Goal: Complete application form

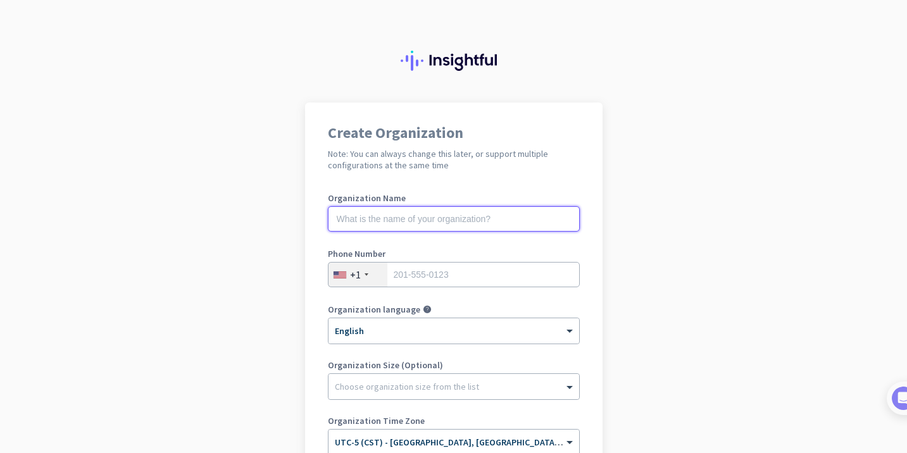
click at [452, 225] on input "text" at bounding box center [454, 218] width 252 height 25
type input "Mercor"
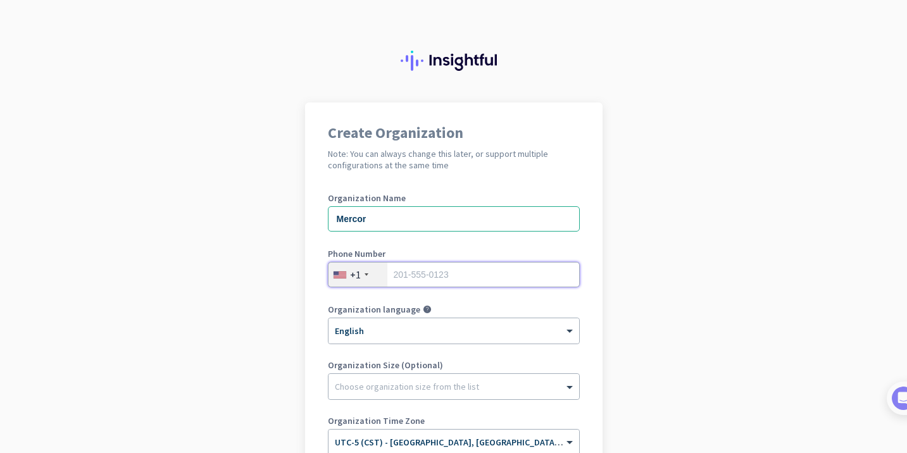
click at [463, 281] on input "tel" at bounding box center [454, 274] width 252 height 25
type input "2149529341"
click at [451, 390] on div "Choose organization size from the list" at bounding box center [407, 386] width 144 height 11
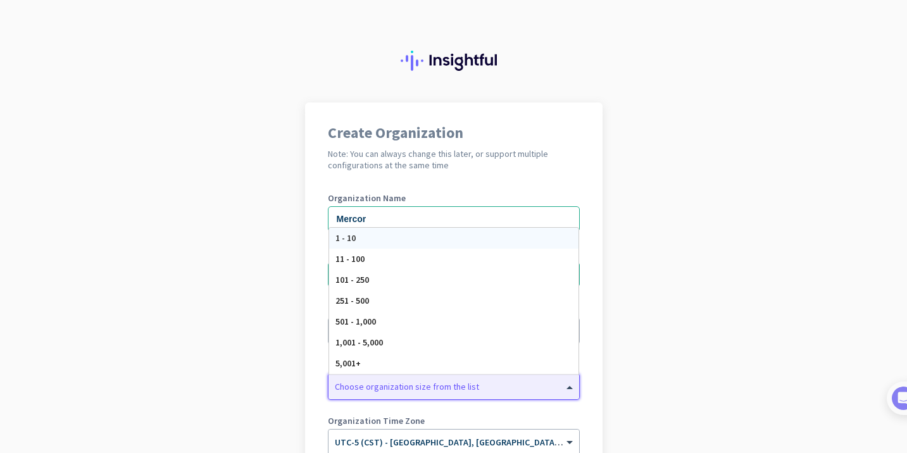
click at [770, 348] on app-onboarding-organization "Create Organization Note: You can always change this later, or support multiple…" at bounding box center [453, 377] width 907 height 548
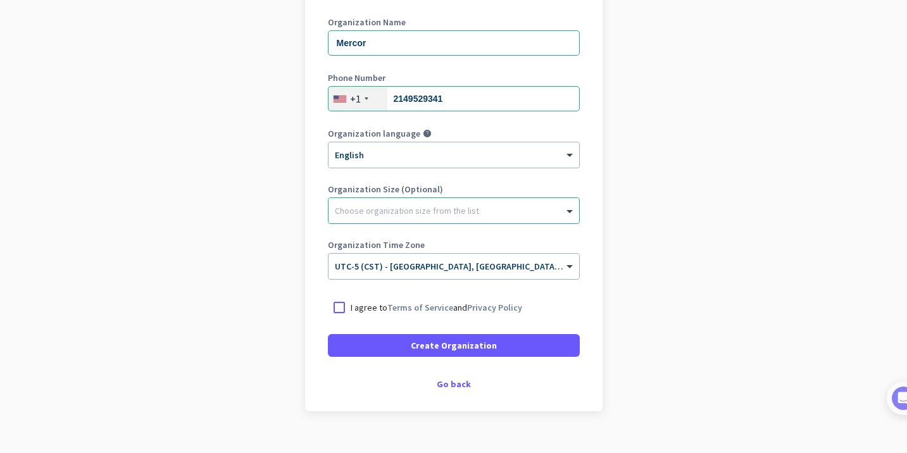
scroll to position [197, 0]
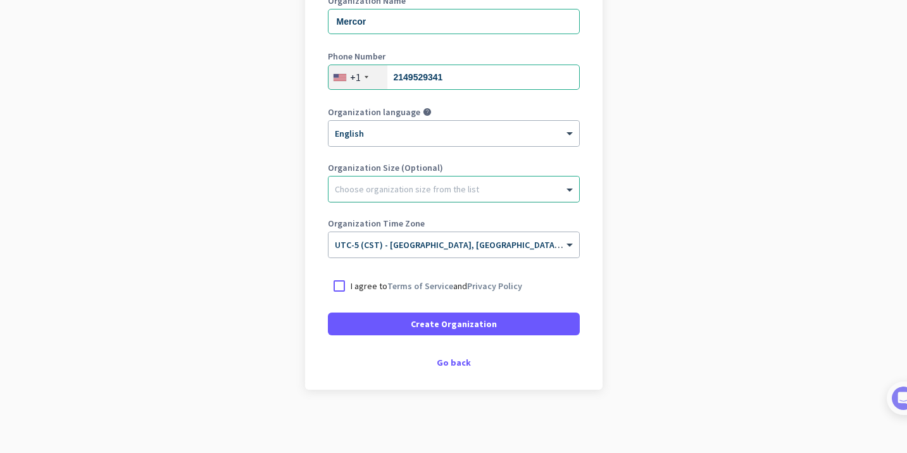
click at [484, 195] on div "Choose organization size from the list" at bounding box center [453, 189] width 251 height 25
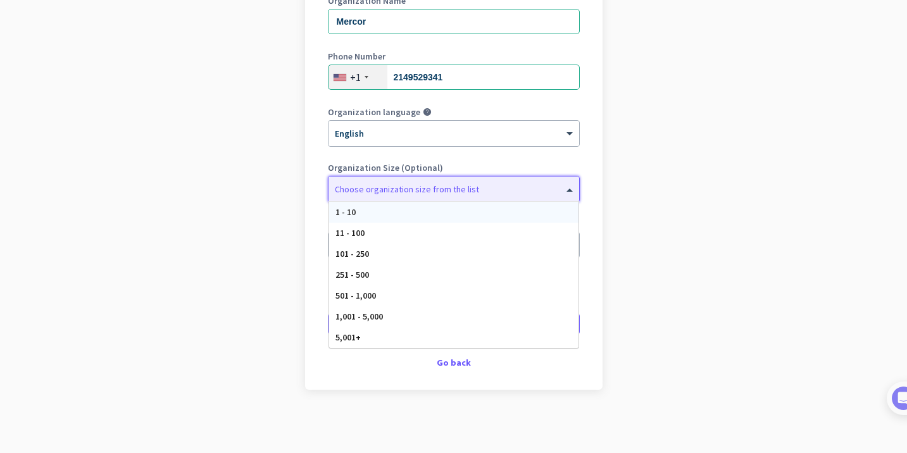
click at [484, 195] on div "Choose organization size from the list" at bounding box center [453, 189] width 251 height 25
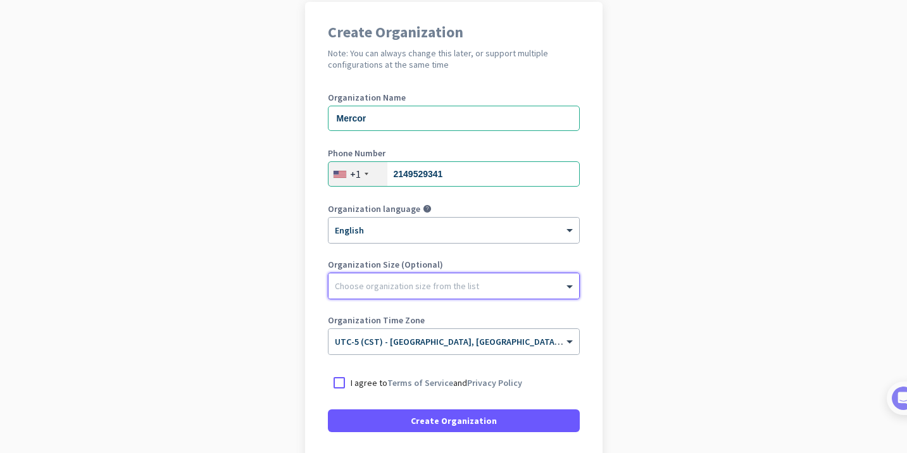
scroll to position [0, 0]
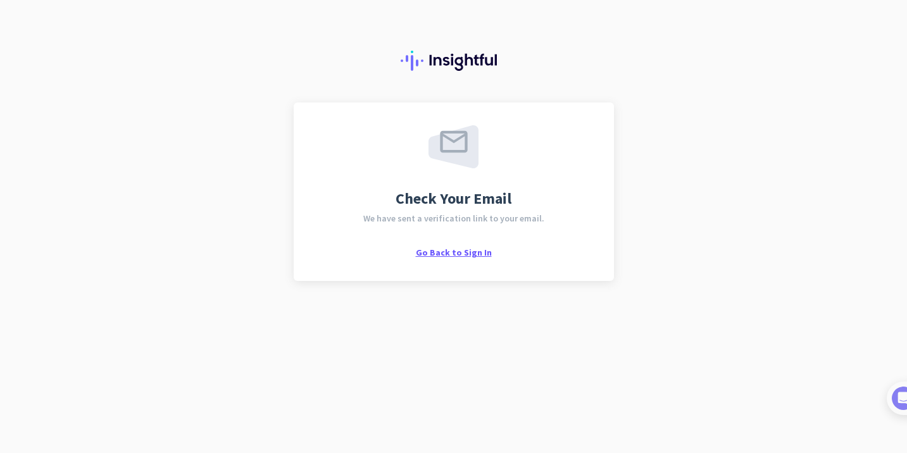
click at [445, 253] on span "Go Back to Sign In" at bounding box center [454, 252] width 76 height 11
